Goal: Navigation & Orientation: Find specific page/section

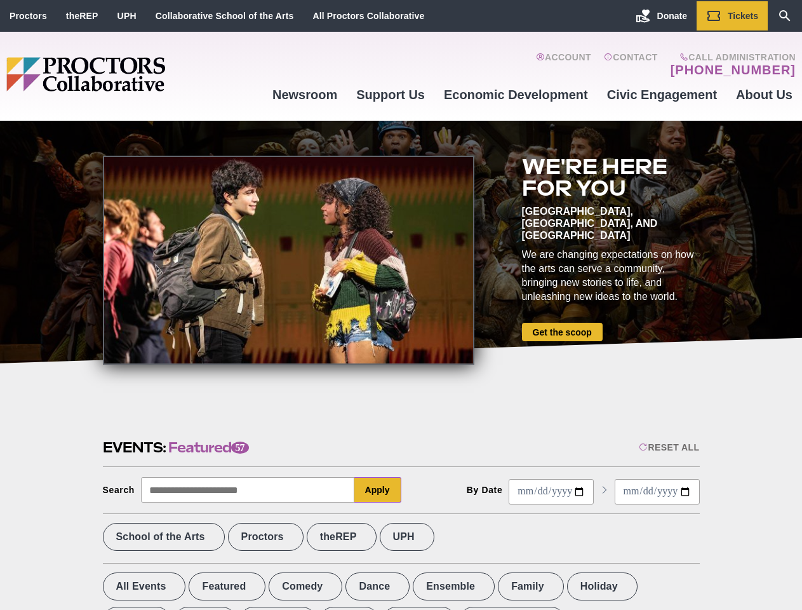
click at [401, 305] on div at bounding box center [289, 260] width 372 height 209
click at [668, 447] on div "Reset All" at bounding box center [669, 447] width 60 height 10
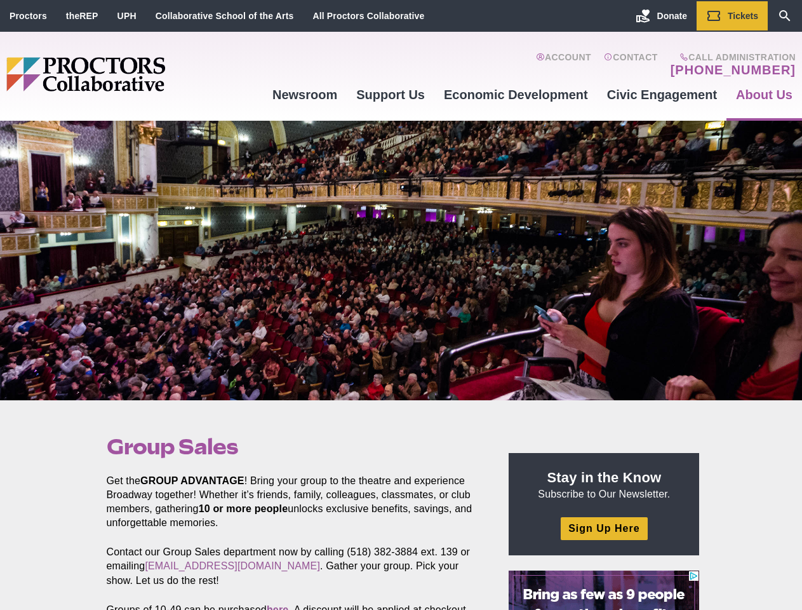
click at [401, 305] on div at bounding box center [401, 260] width 802 height 279
